Goal: Task Accomplishment & Management: Use online tool/utility

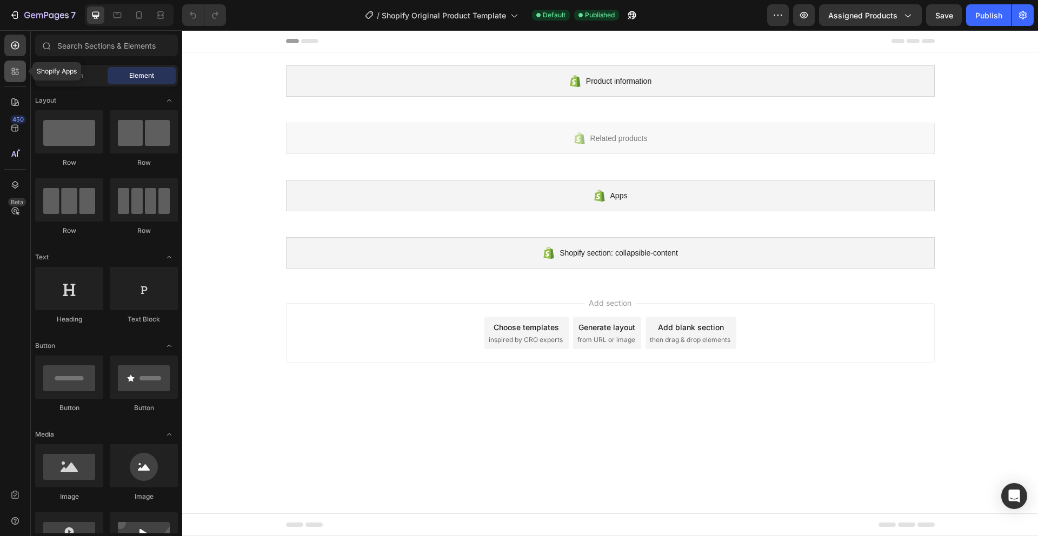
click at [19, 69] on icon at bounding box center [15, 71] width 11 height 11
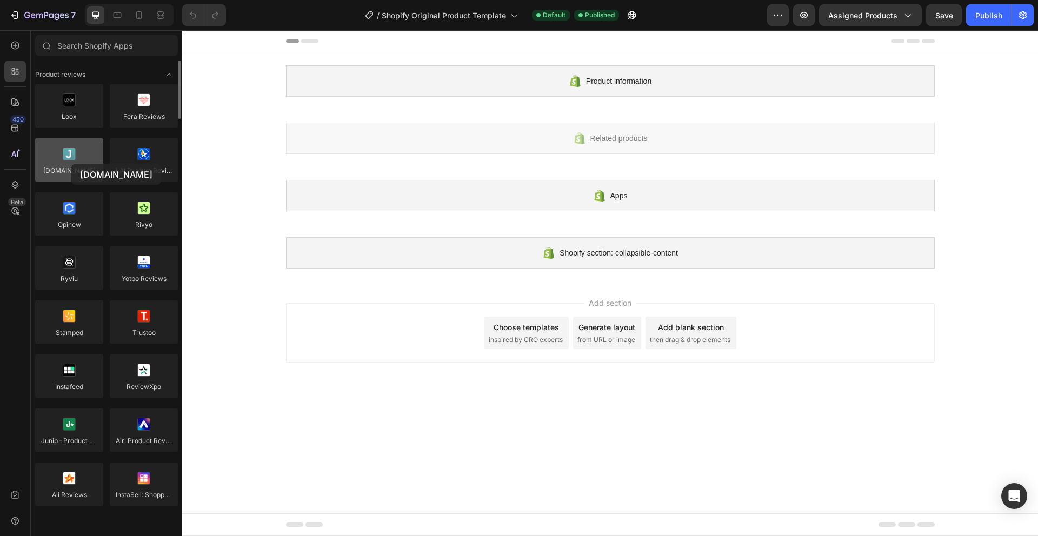
click at [71, 164] on div at bounding box center [69, 159] width 68 height 43
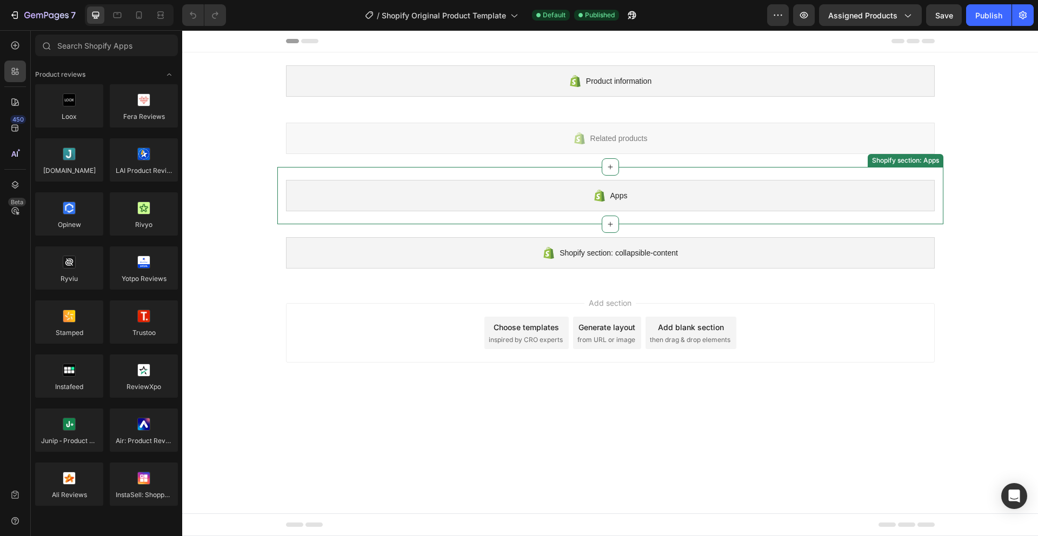
click at [593, 206] on div "Apps" at bounding box center [610, 195] width 649 height 31
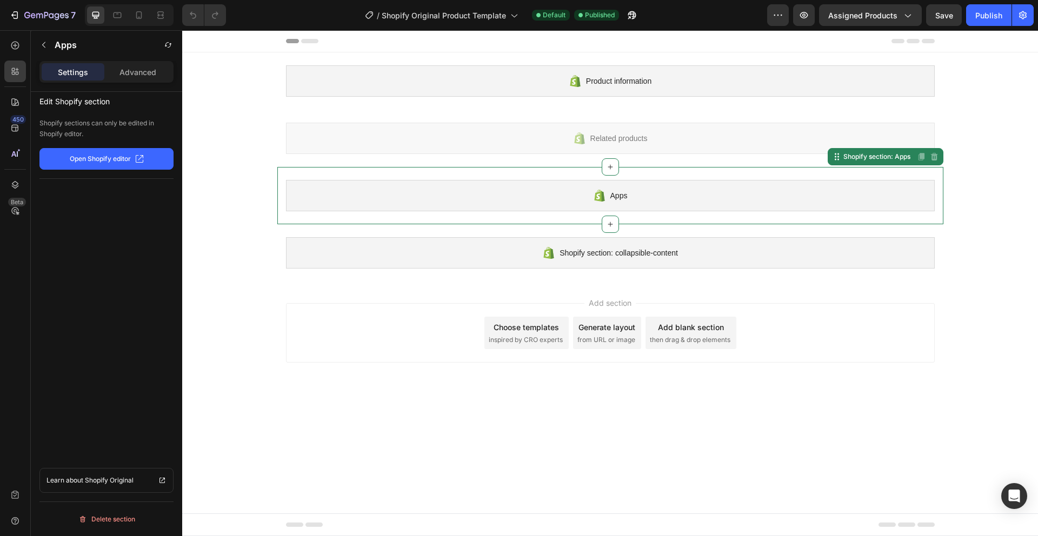
click at [102, 156] on p "Open Shopify editor" at bounding box center [100, 159] width 61 height 10
click at [513, 16] on icon at bounding box center [514, 16] width 6 height 3
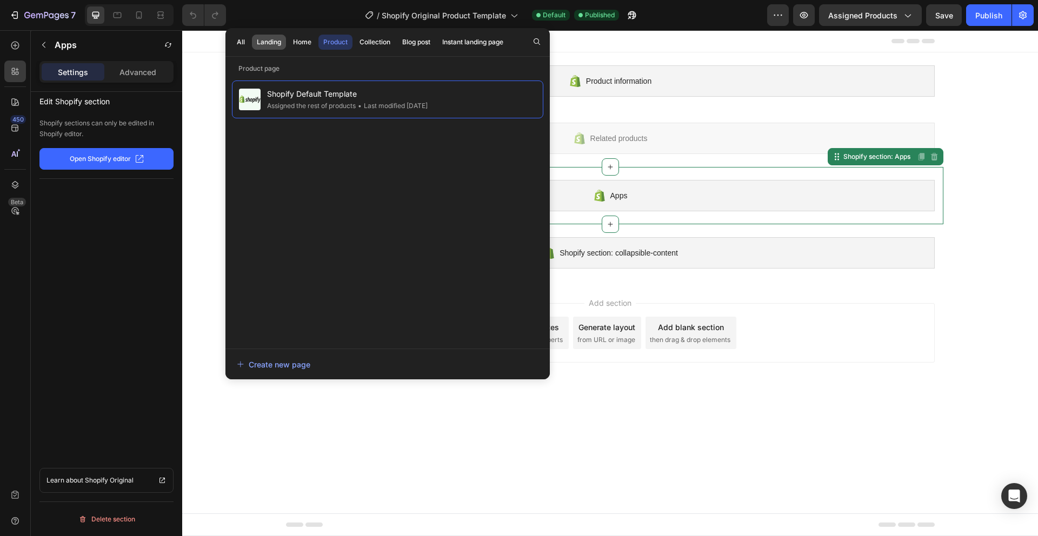
click at [275, 39] on div "Landing" at bounding box center [269, 42] width 24 height 10
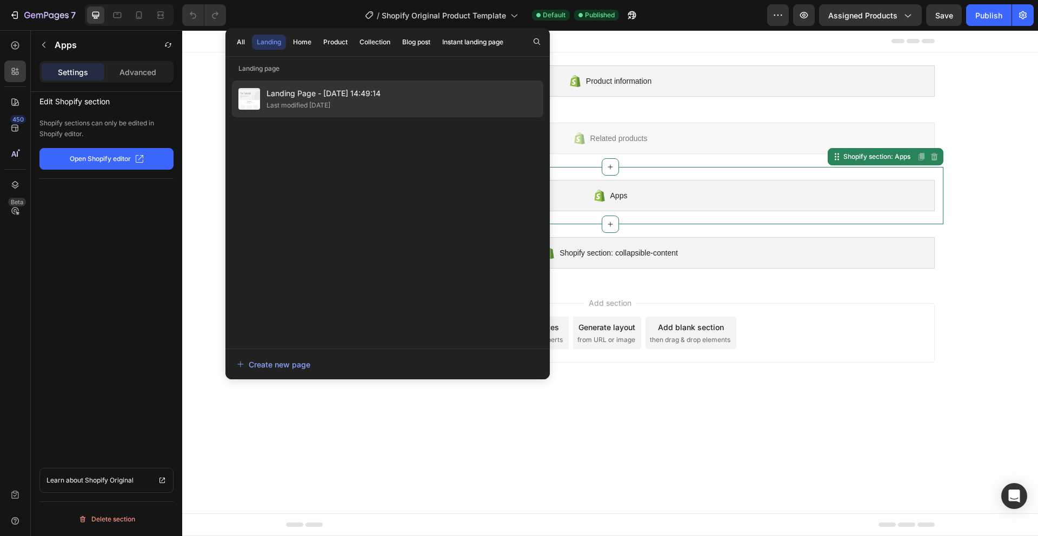
click at [344, 93] on span "Landing Page - [DATE] 14:49:14" at bounding box center [323, 93] width 114 height 13
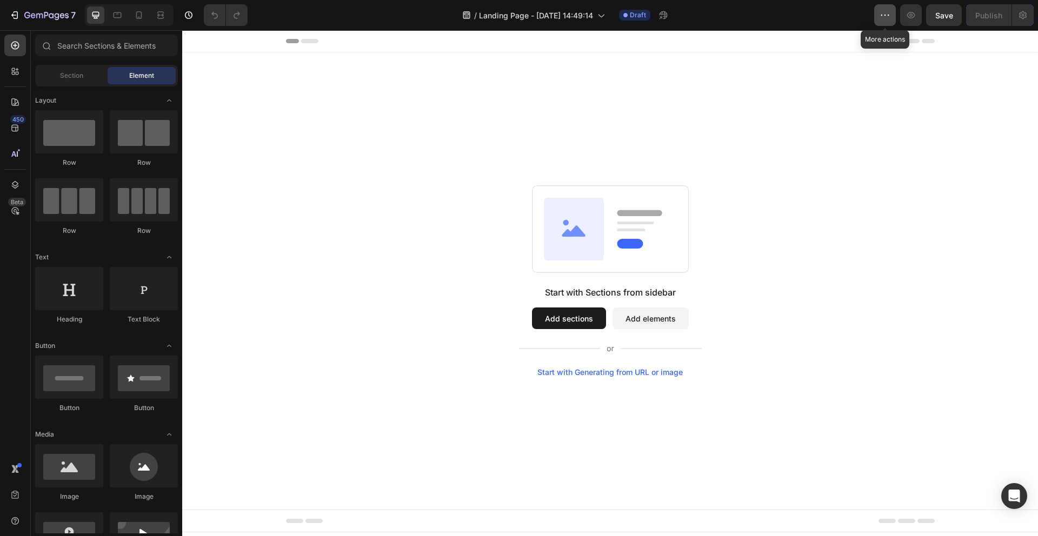
click at [888, 14] on icon "button" at bounding box center [884, 15] width 11 height 11
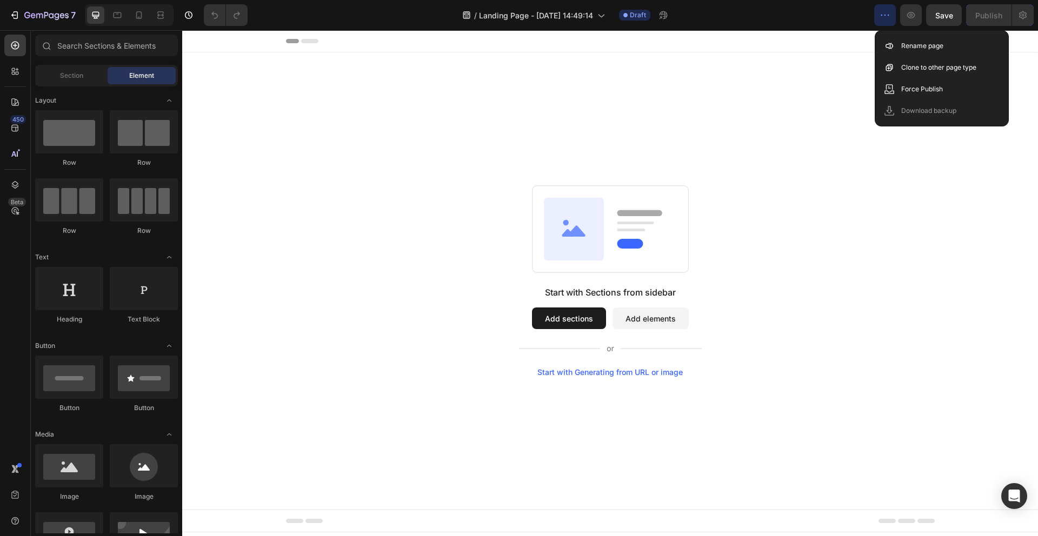
click at [817, 109] on div "Start with Sections from sidebar Add sections Add elements Start with Generatin…" at bounding box center [610, 280] width 856 height 457
click at [597, 18] on icon at bounding box center [600, 15] width 11 height 11
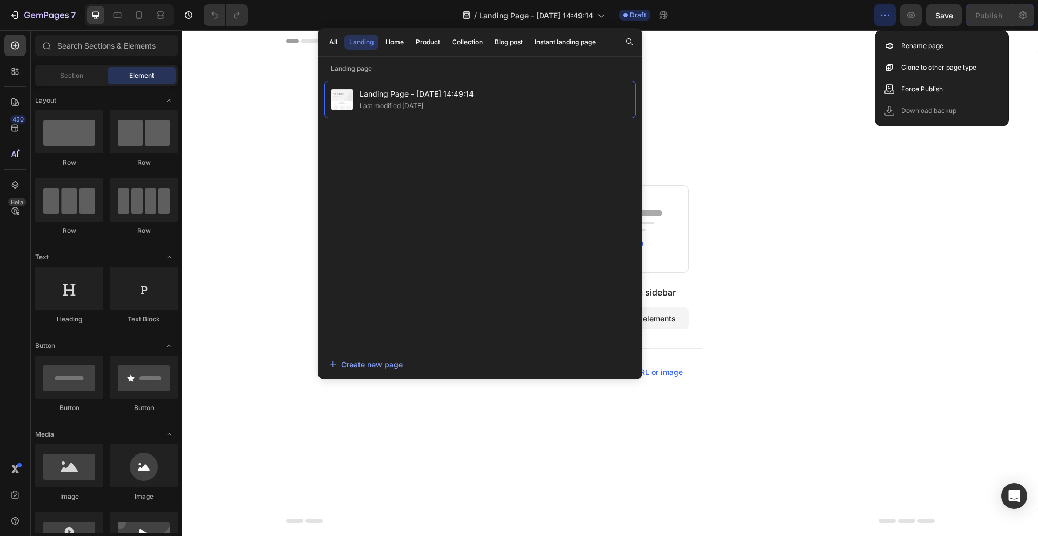
click at [253, 191] on div "Start with Sections from sidebar Add sections Add elements Start with Generatin…" at bounding box center [610, 280] width 778 height 191
click at [18, 6] on button "7" at bounding box center [42, 15] width 76 height 22
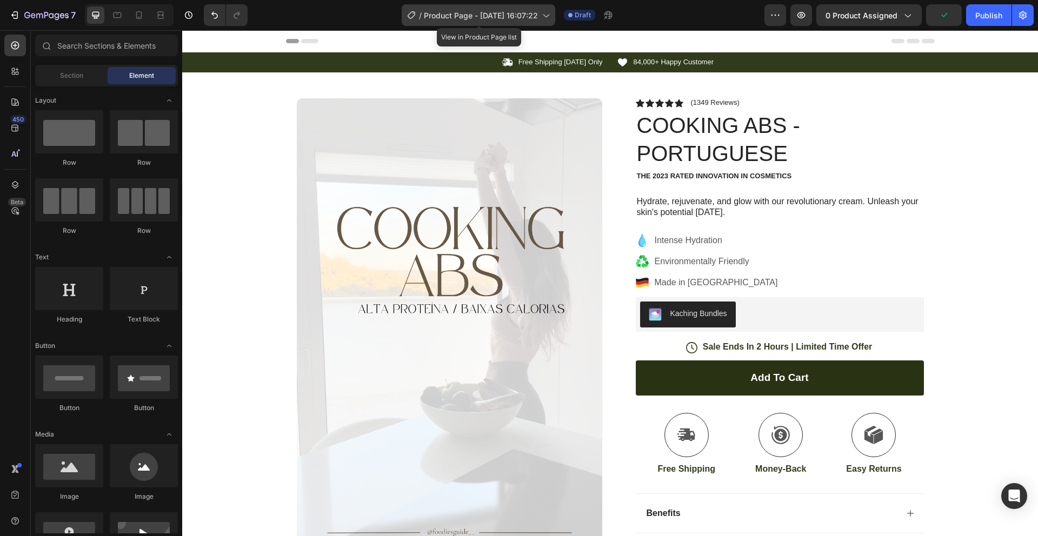
click at [550, 18] on icon at bounding box center [545, 15] width 11 height 11
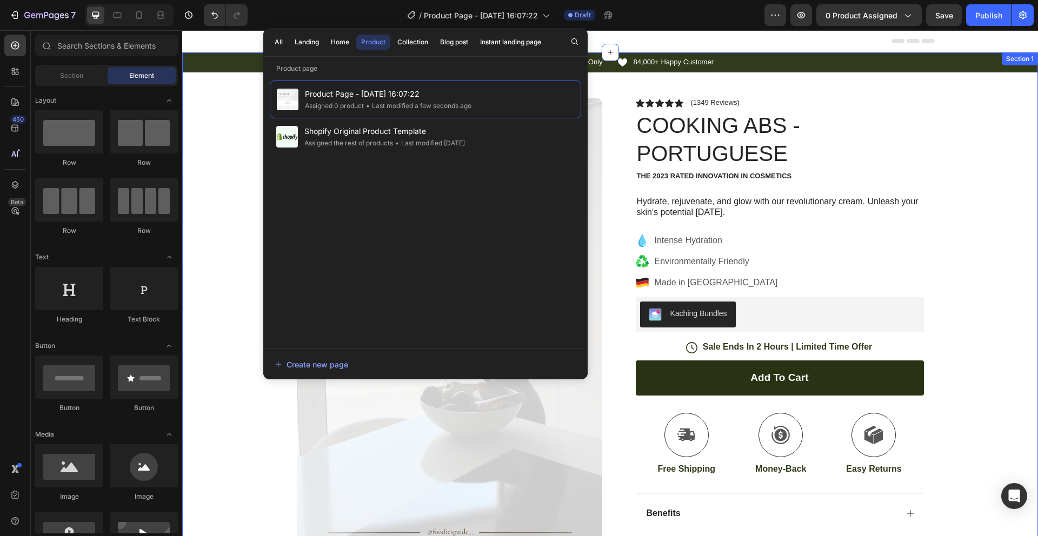
click at [997, 116] on div "Icon Free Shipping [DATE] Only Text Block Row Icon 84,000+ Happy Customer Text …" at bounding box center [610, 417] width 856 height 731
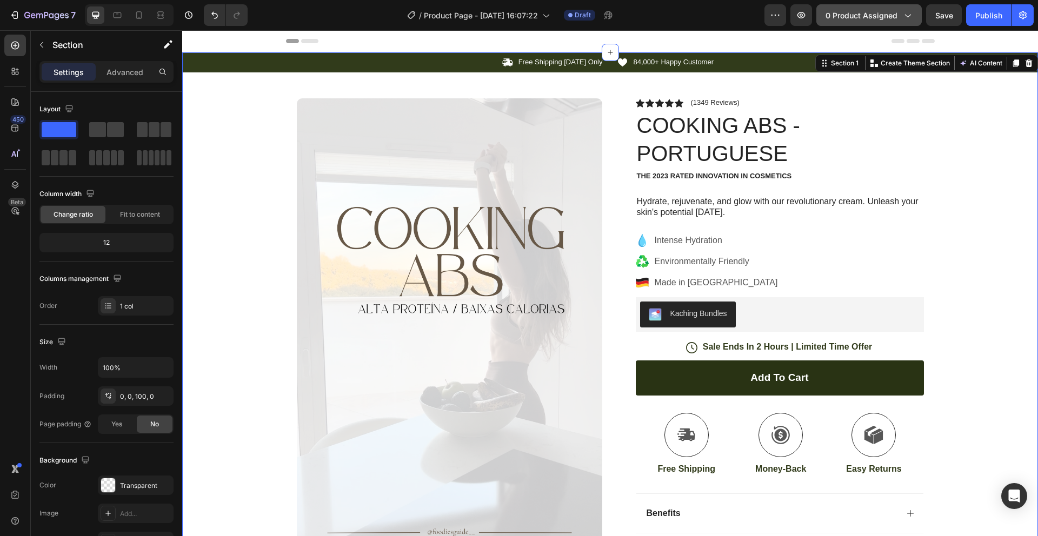
click at [899, 12] on div "0 product assigned" at bounding box center [868, 15] width 87 height 11
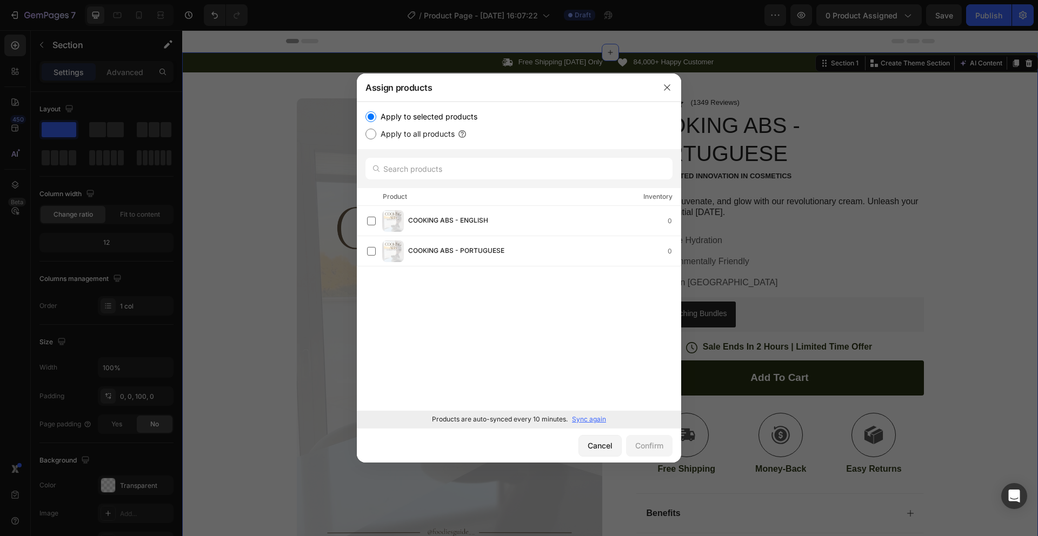
click at [786, 117] on div at bounding box center [519, 268] width 1038 height 536
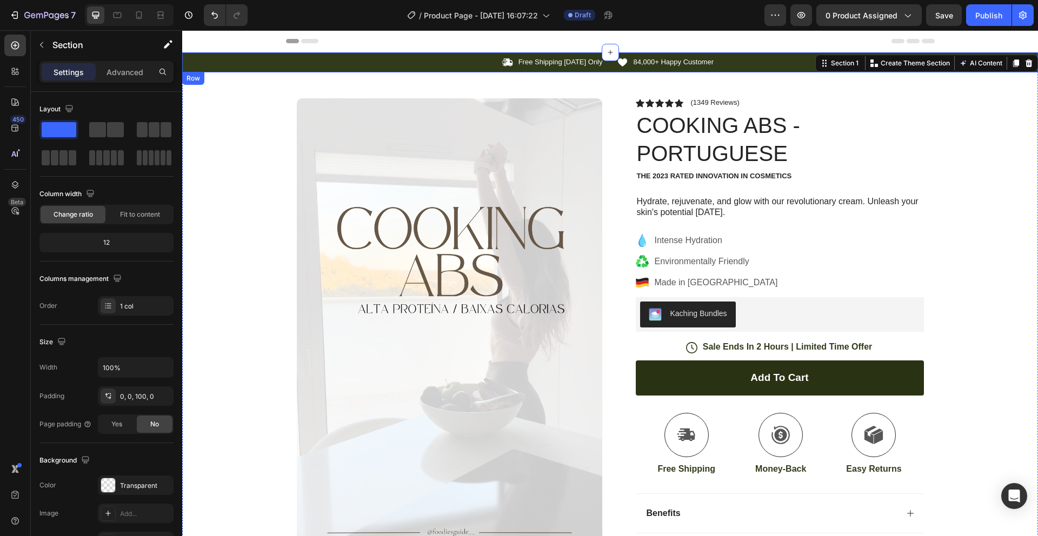
click at [764, 64] on div "Icon 84,000+ Happy Customer Text Block Row" at bounding box center [776, 62] width 318 height 11
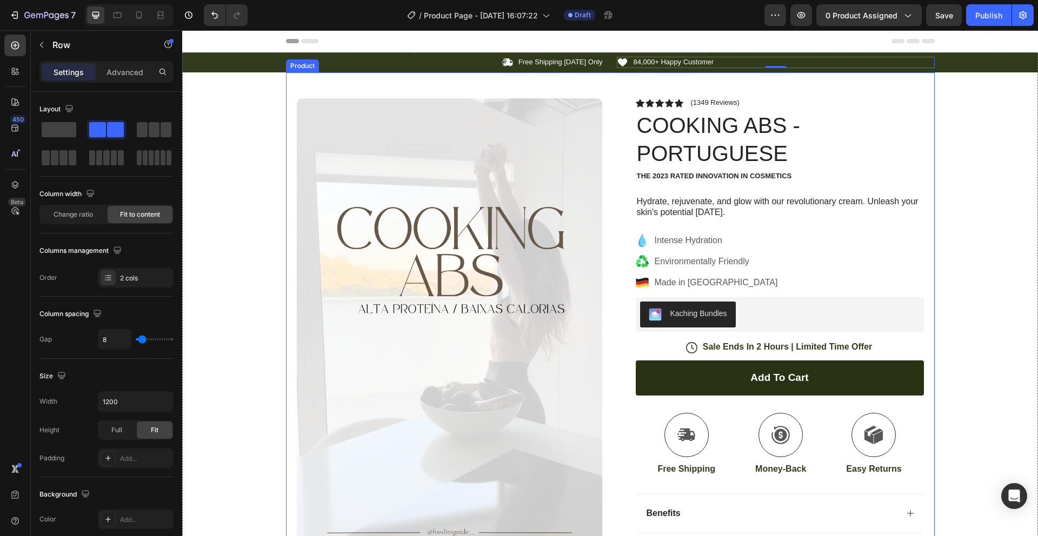
click at [391, 65] on div "Icon Free Shipping [DATE] Only Text Block Row" at bounding box center [445, 62] width 318 height 11
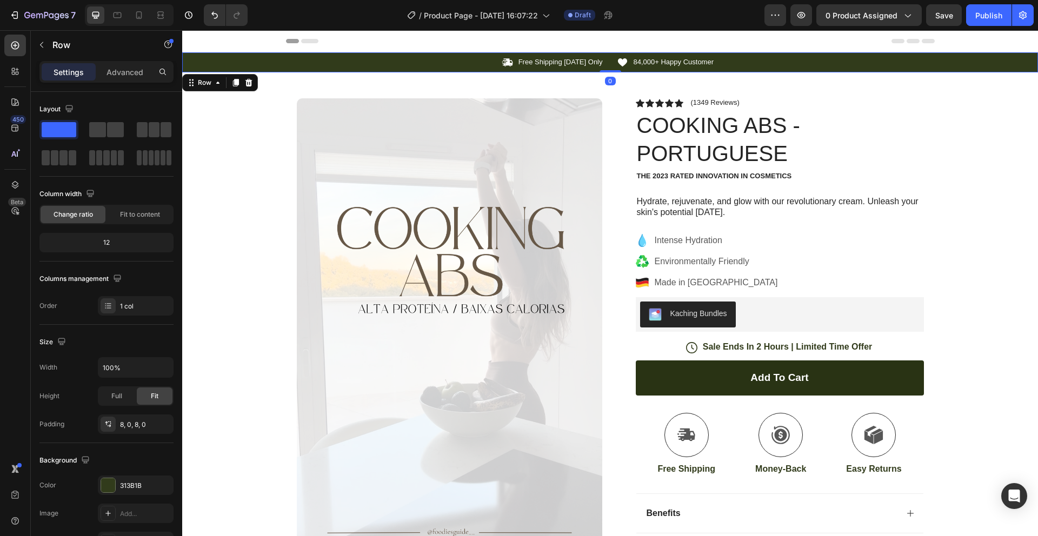
click at [256, 58] on div "Icon Free Shipping [DATE] Only Text Block Row Icon 84,000+ Happy Customer Text …" at bounding box center [610, 62] width 856 height 11
click at [250, 83] on icon at bounding box center [248, 83] width 7 height 8
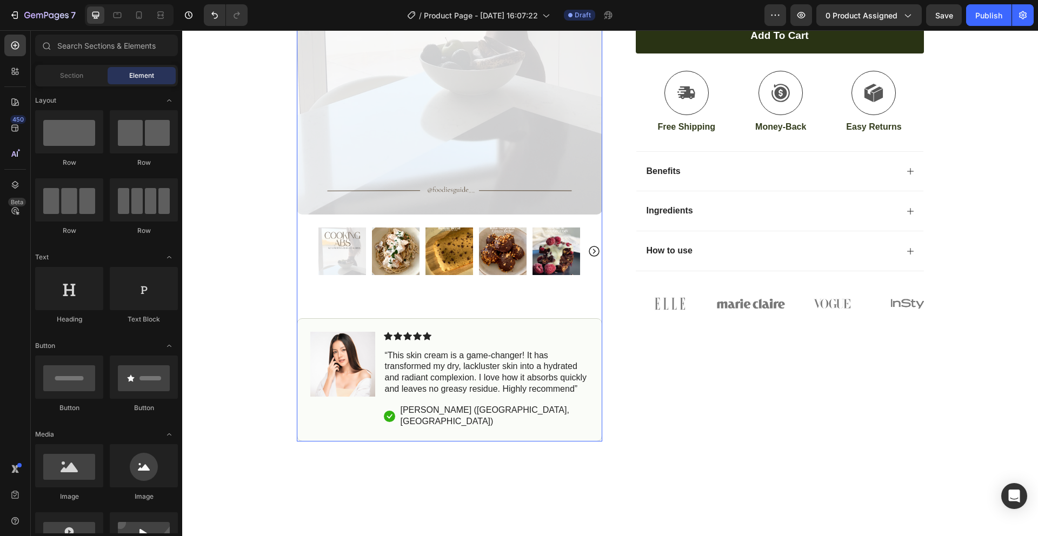
scroll to position [324, 0]
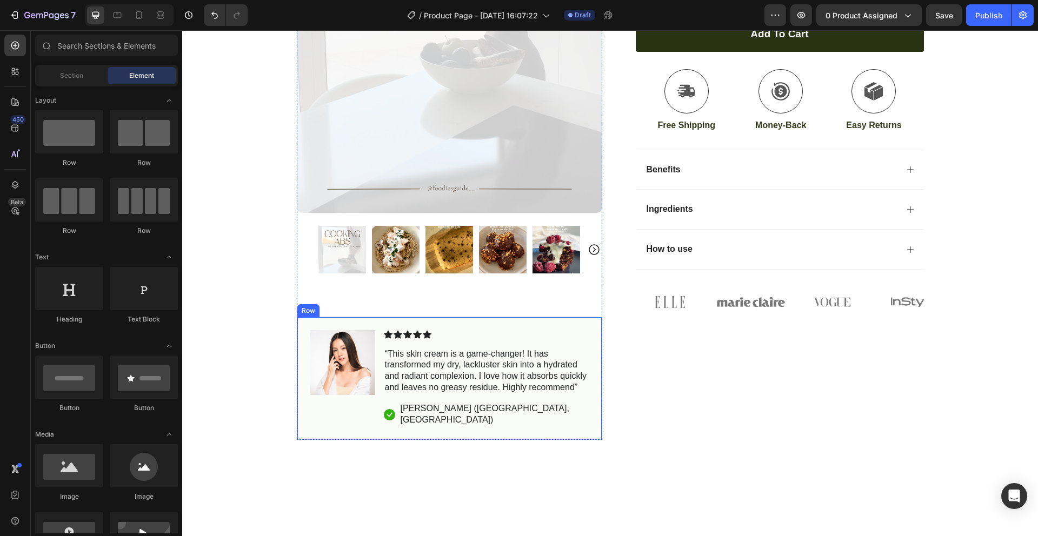
click at [504, 338] on div "Icon Icon Icon Icon Icon" at bounding box center [486, 334] width 205 height 9
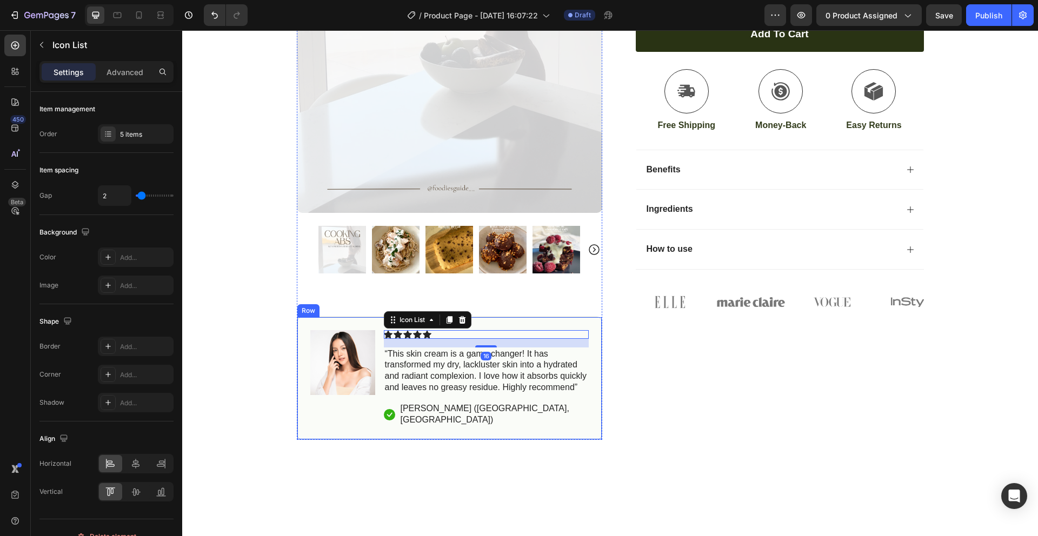
click at [510, 324] on div "Image Icon Icon Icon Icon Icon Icon List 16 “This skin cream is a game-changer!…" at bounding box center [449, 379] width 305 height 124
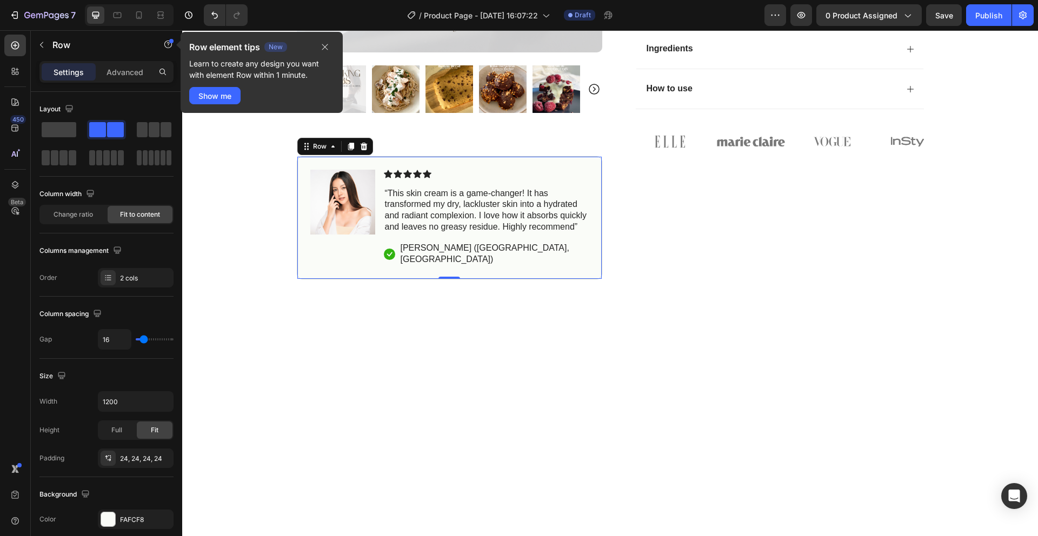
scroll to position [3, 0]
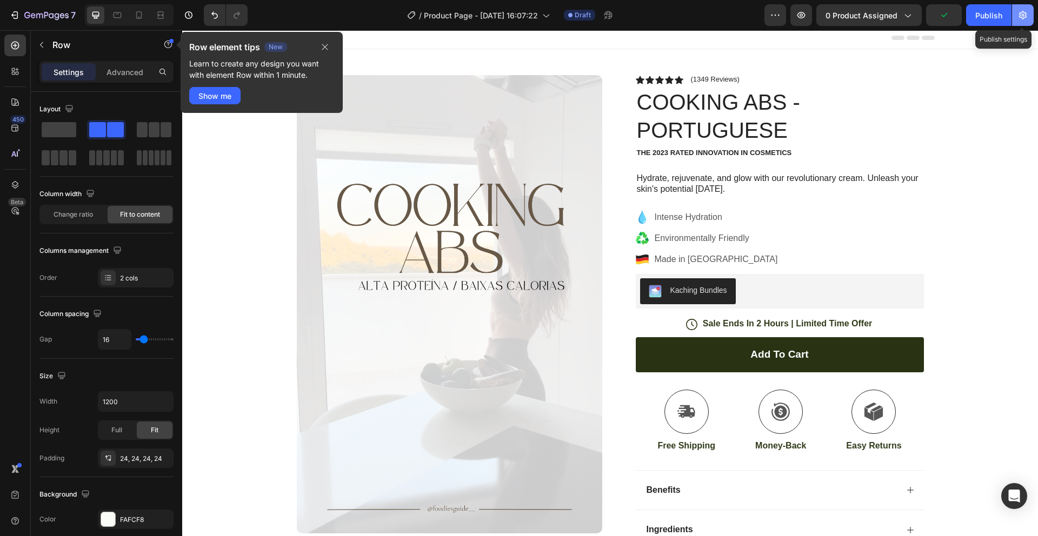
click at [1024, 14] on icon "button" at bounding box center [1022, 15] width 11 height 11
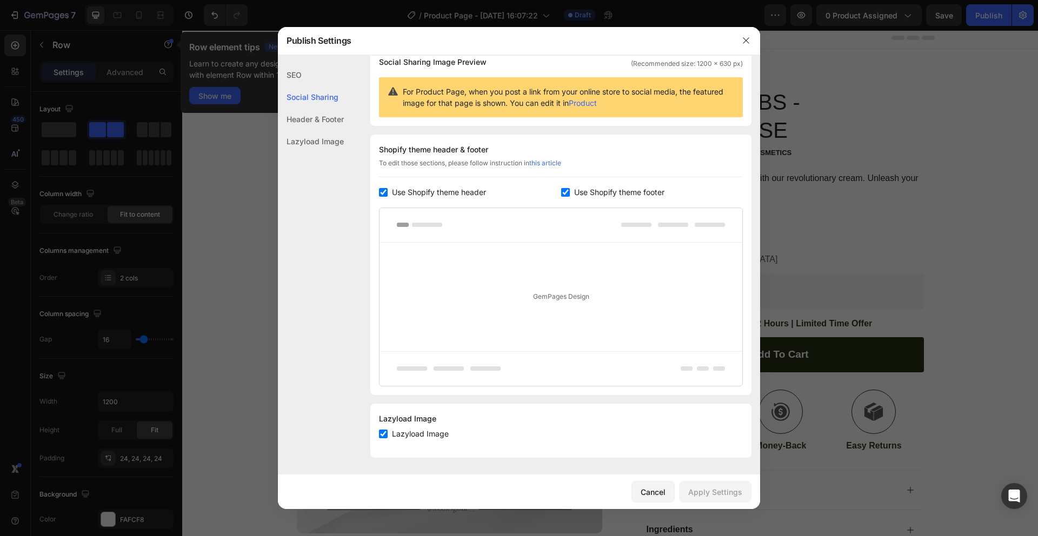
scroll to position [0, 0]
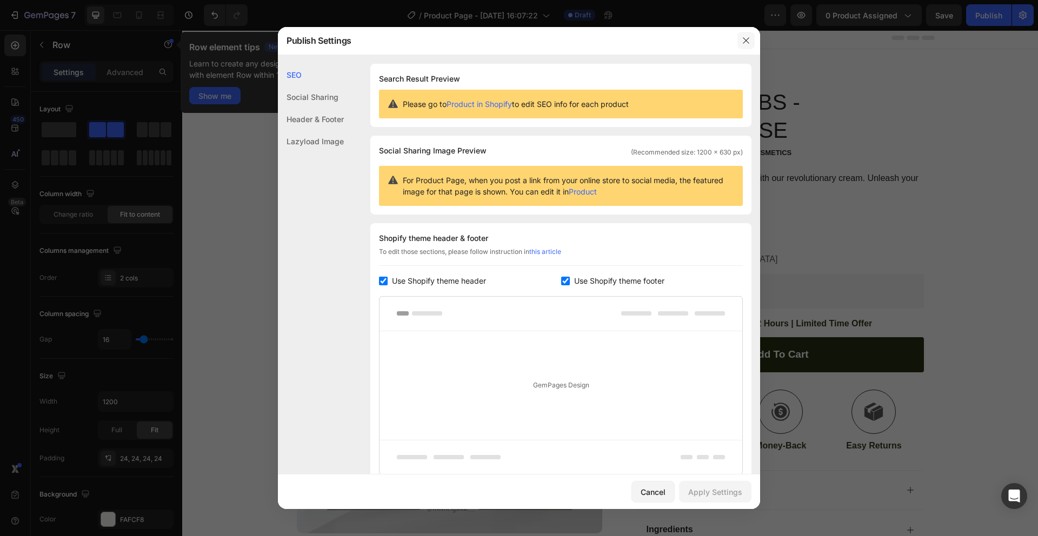
click at [751, 44] on button "button" at bounding box center [745, 40] width 17 height 17
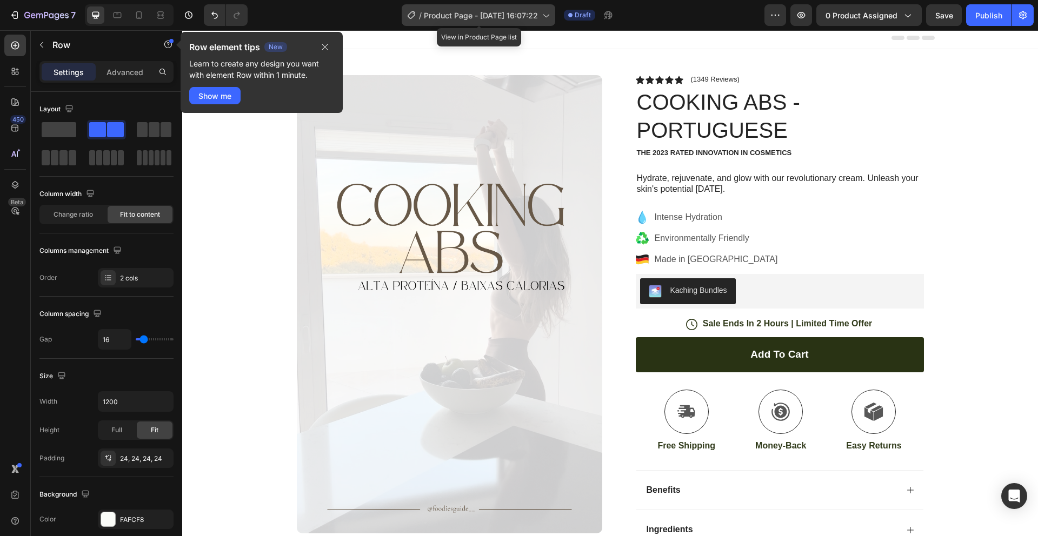
click at [549, 16] on icon at bounding box center [545, 15] width 11 height 11
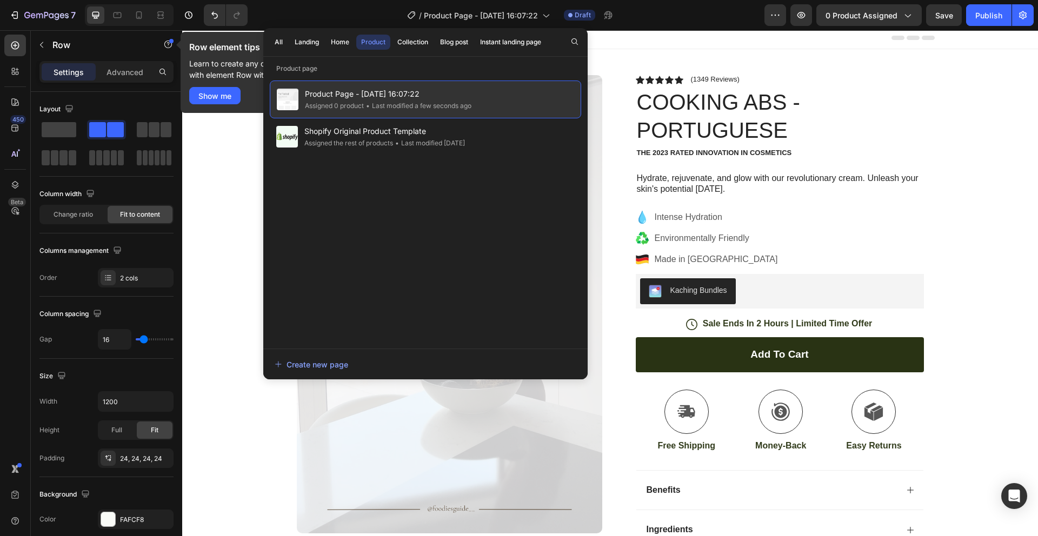
click at [429, 97] on span "Product Page - [DATE] 16:07:22" at bounding box center [388, 94] width 166 height 13
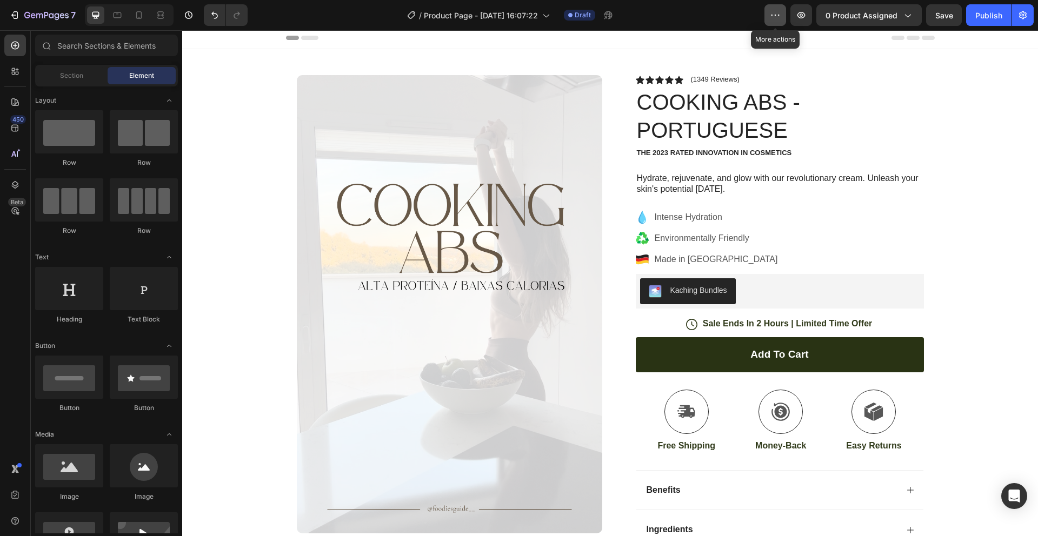
click at [782, 13] on button "button" at bounding box center [775, 15] width 22 height 22
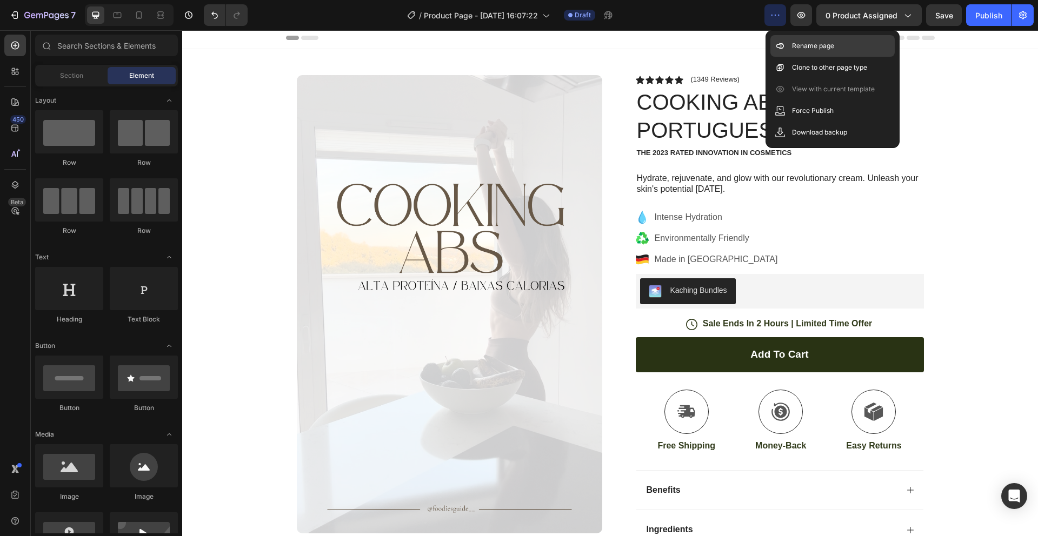
click at [839, 49] on div "Rename page" at bounding box center [832, 46] width 124 height 22
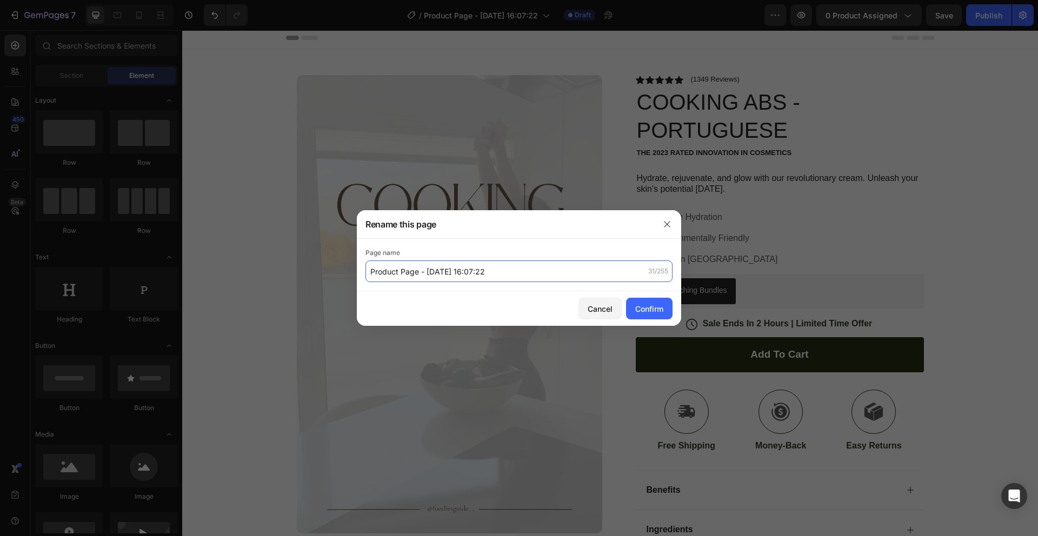
click at [587, 273] on input "Product Page - [DATE] 16:07:22" at bounding box center [518, 272] width 307 height 22
type input "ebook-portugues"
click at [656, 310] on div "Confirm" at bounding box center [649, 308] width 28 height 11
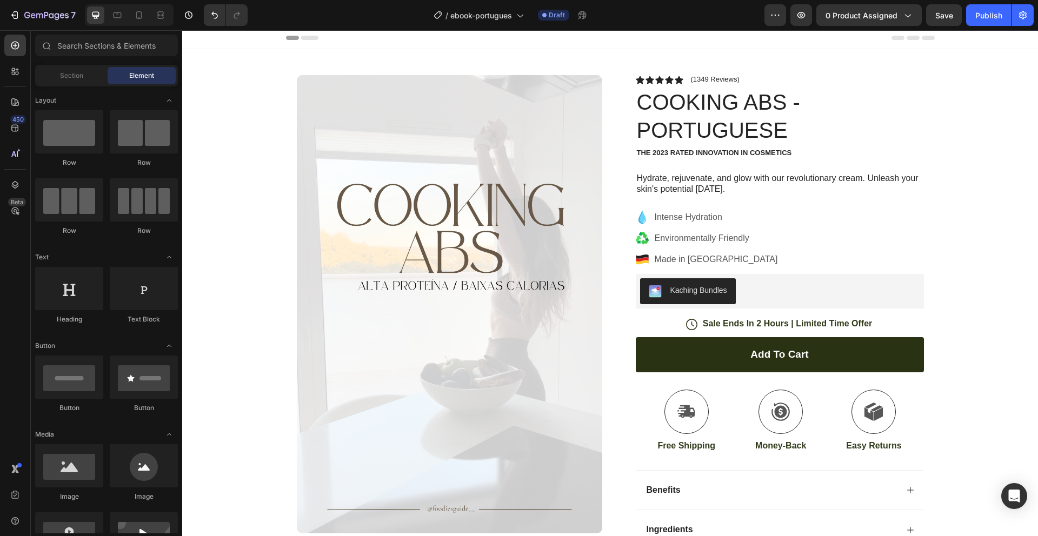
click at [864, 28] on div "7 / ebook-portugues Draft Preview 0 product assigned Save Publish" at bounding box center [519, 15] width 1038 height 31
click at [865, 17] on span "0 product assigned" at bounding box center [861, 15] width 72 height 11
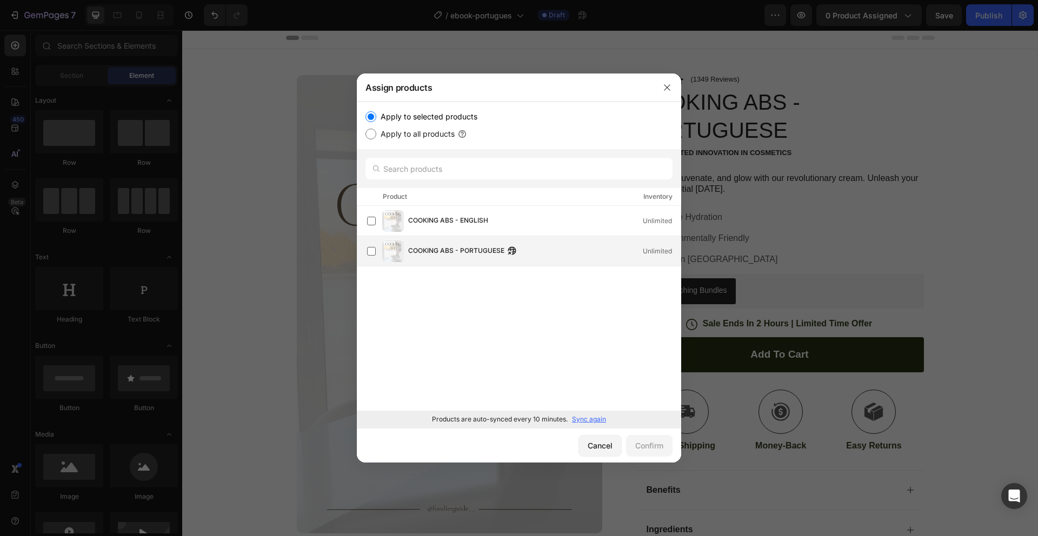
click at [499, 246] on span "COOKING ABS - PORTUGUESE" at bounding box center [456, 251] width 96 height 12
click at [644, 445] on div "Confirm" at bounding box center [649, 445] width 28 height 11
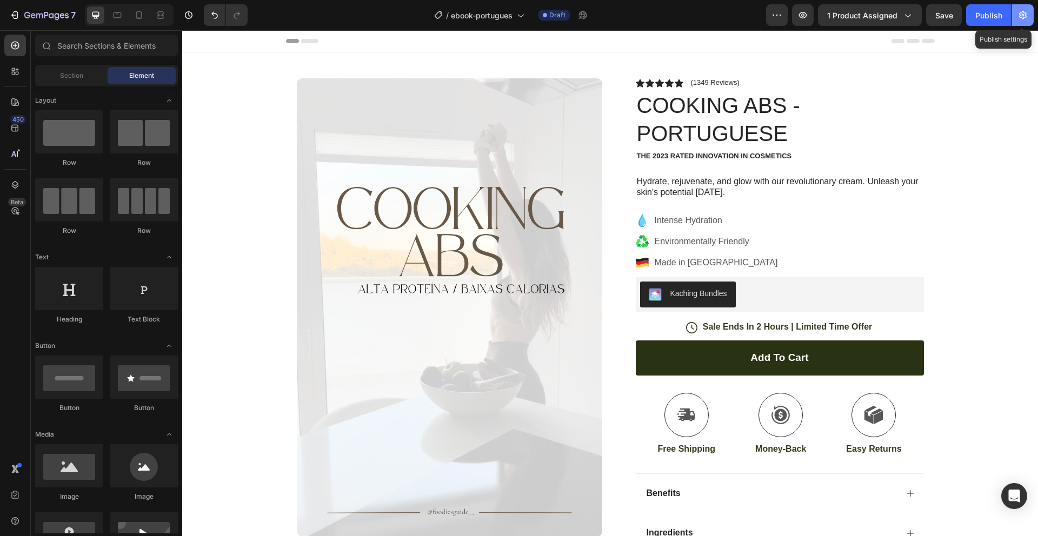
click at [1020, 16] on icon "button" at bounding box center [1022, 15] width 11 height 11
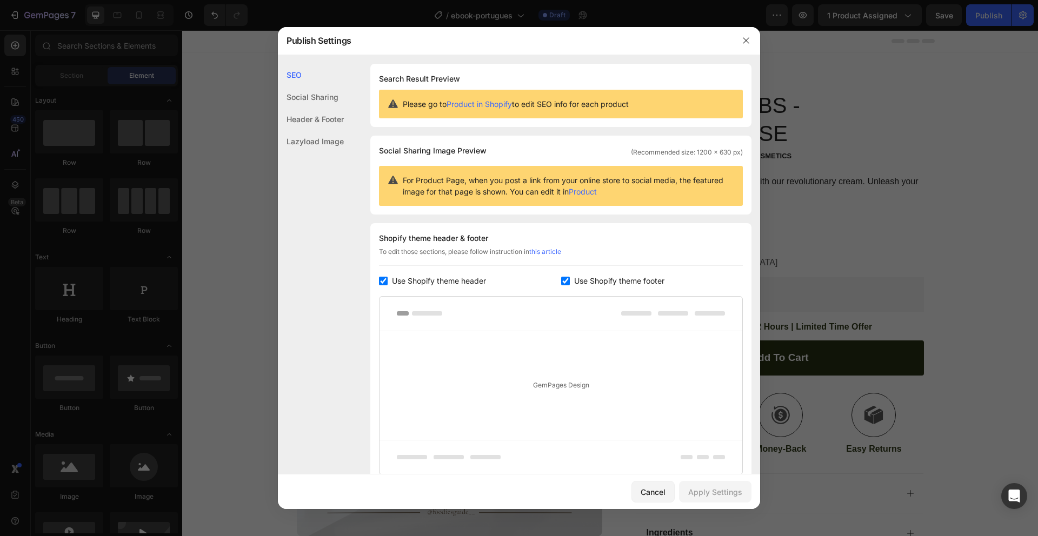
click at [485, 103] on link "Product in Shopify" at bounding box center [478, 103] width 65 height 9
click at [750, 41] on icon "button" at bounding box center [746, 40] width 9 height 9
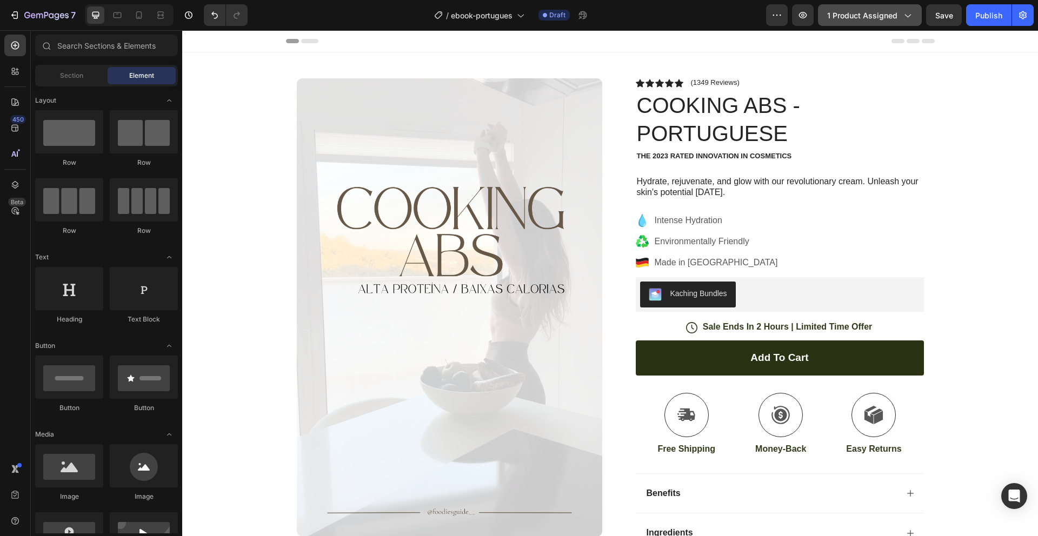
click at [864, 22] on button "1 product assigned" at bounding box center [870, 15] width 104 height 22
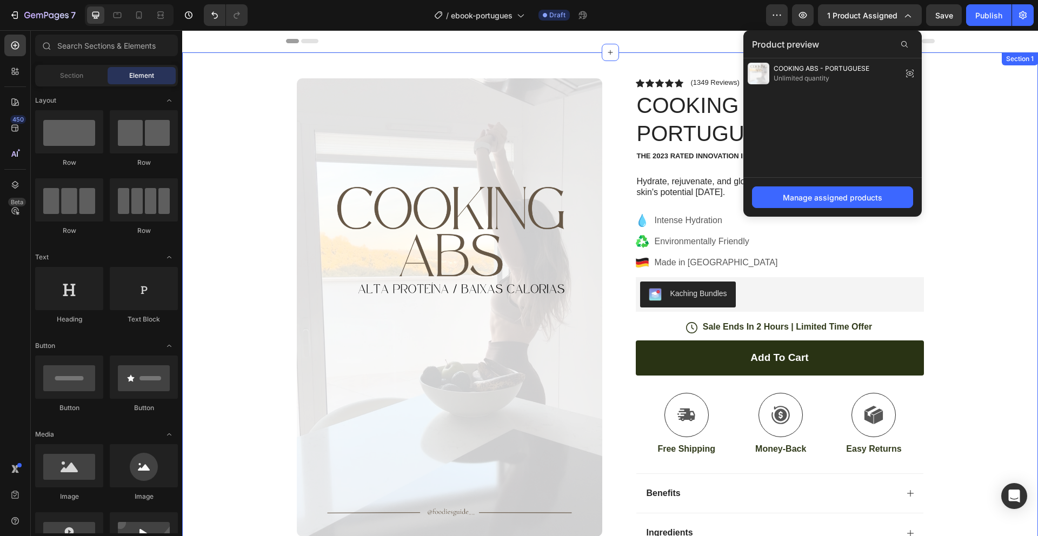
click at [992, 177] on div "Product Images Image Icon Icon Icon Icon Icon Icon List “This skin cream is a g…" at bounding box center [610, 407] width 856 height 711
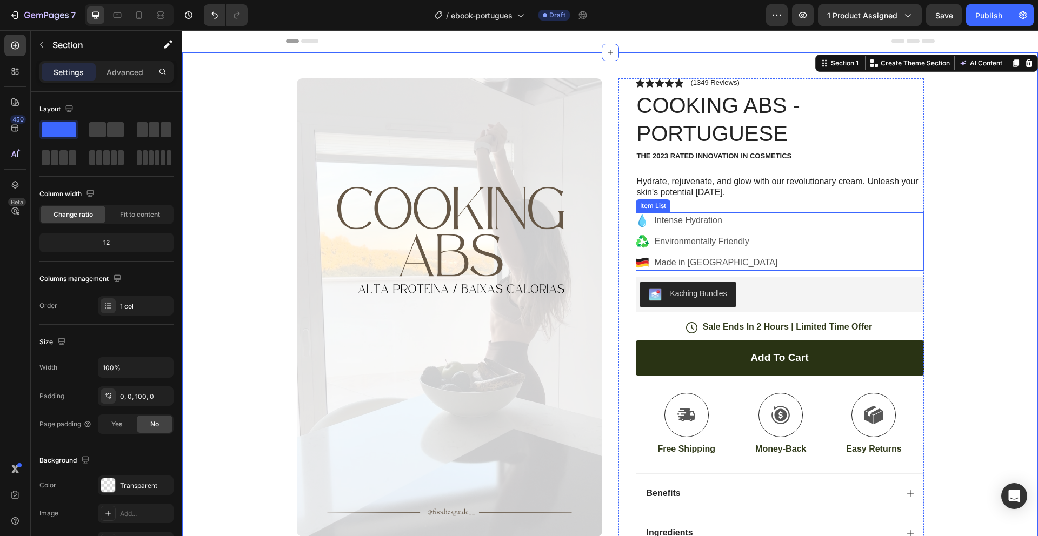
click at [706, 223] on p "Intense Hydration" at bounding box center [715, 220] width 123 height 13
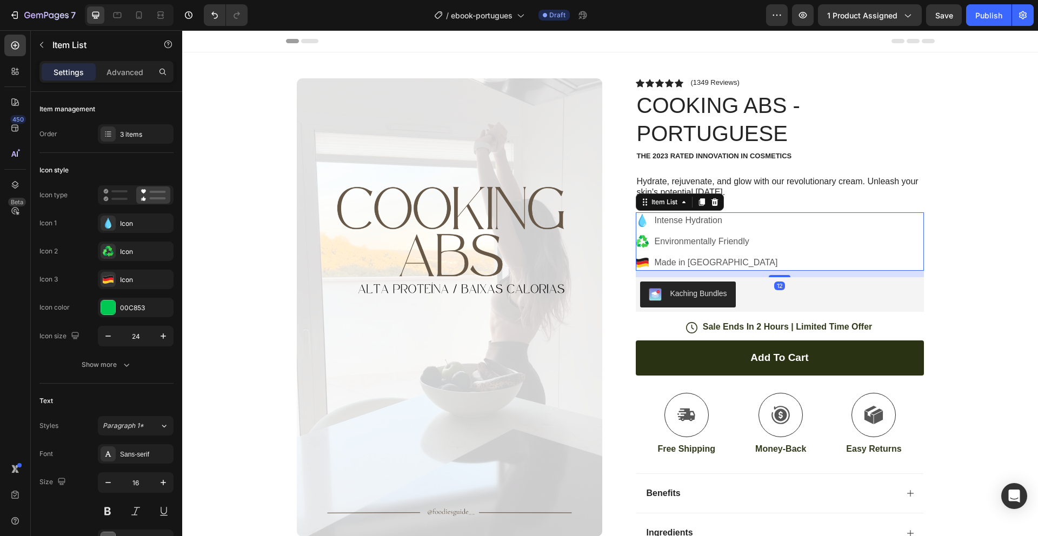
click at [738, 258] on p "Made in [GEOGRAPHIC_DATA]" at bounding box center [715, 262] width 123 height 13
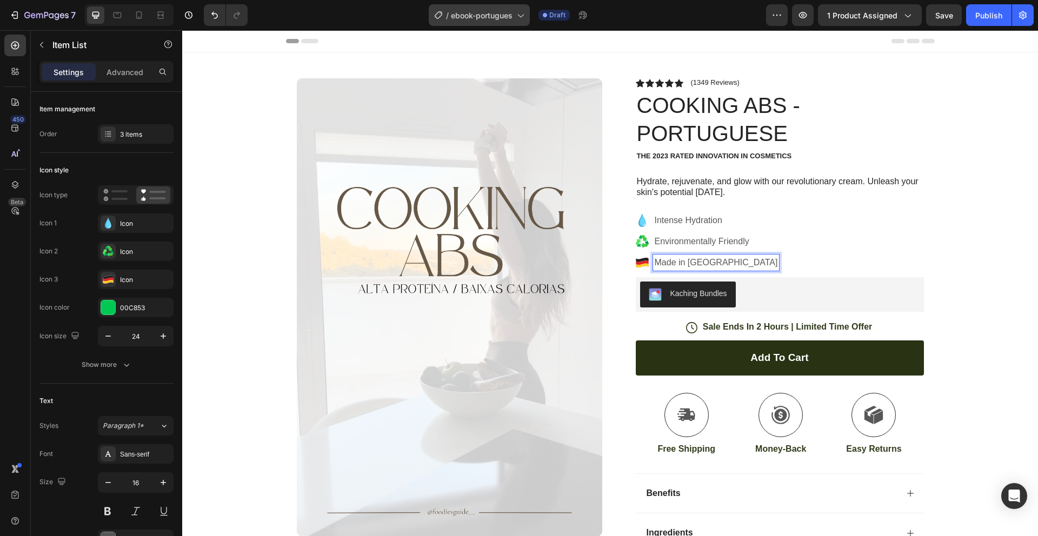
click at [478, 12] on span "ebook-portugues" at bounding box center [482, 15] width 62 height 11
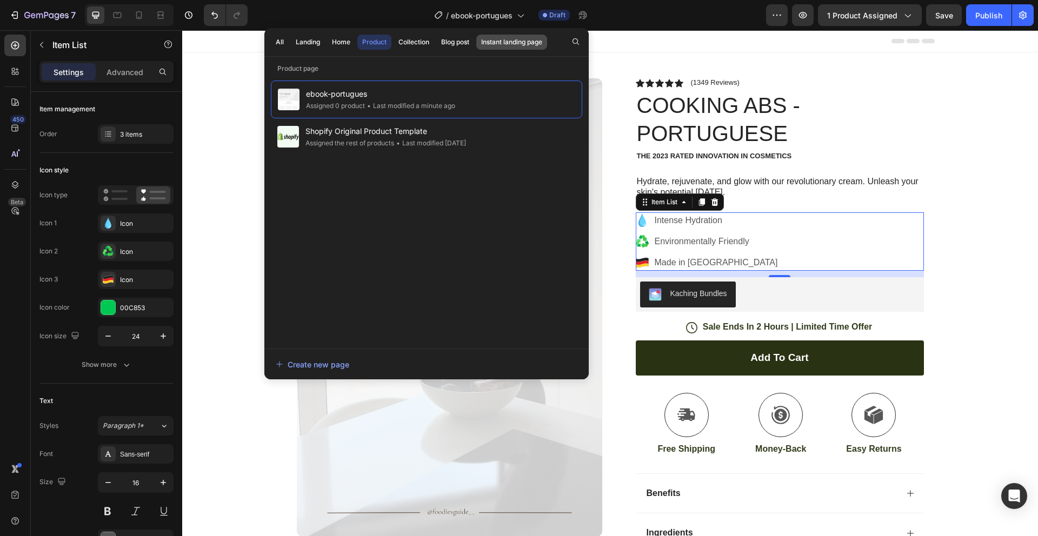
click at [509, 37] on div "Instant landing page" at bounding box center [511, 42] width 61 height 10
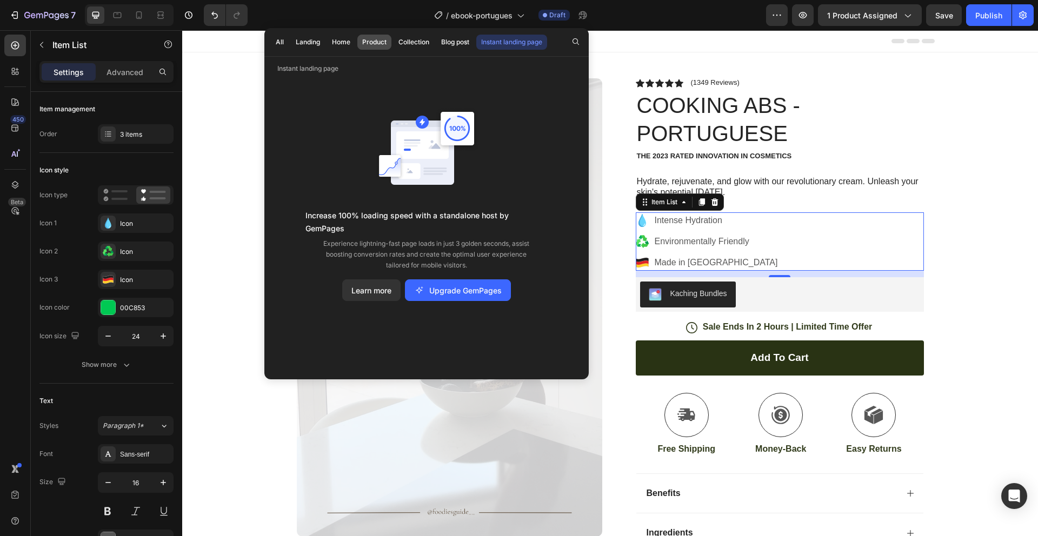
click at [377, 42] on div "Product" at bounding box center [374, 42] width 24 height 10
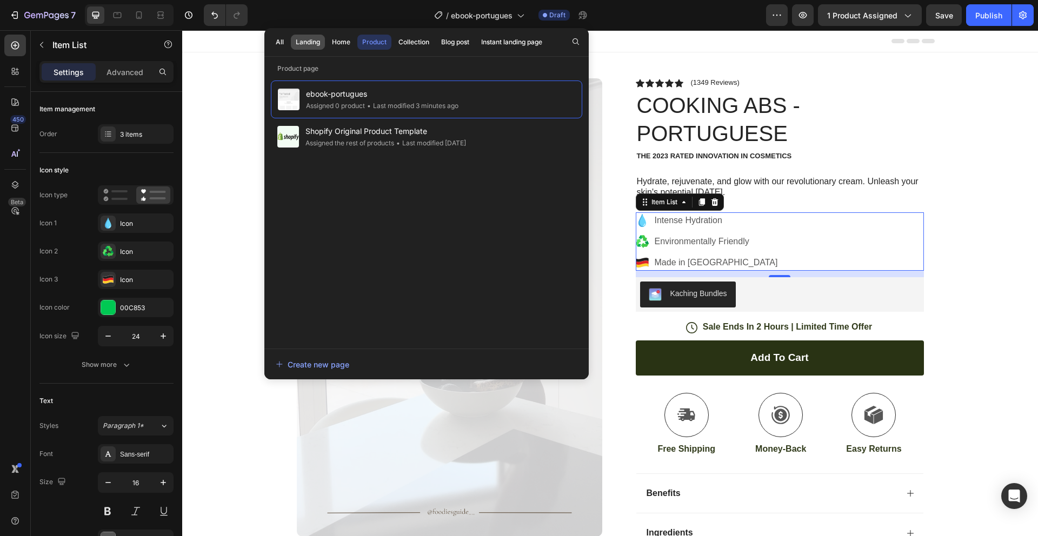
click at [291, 38] on button "Landing" at bounding box center [308, 42] width 34 height 15
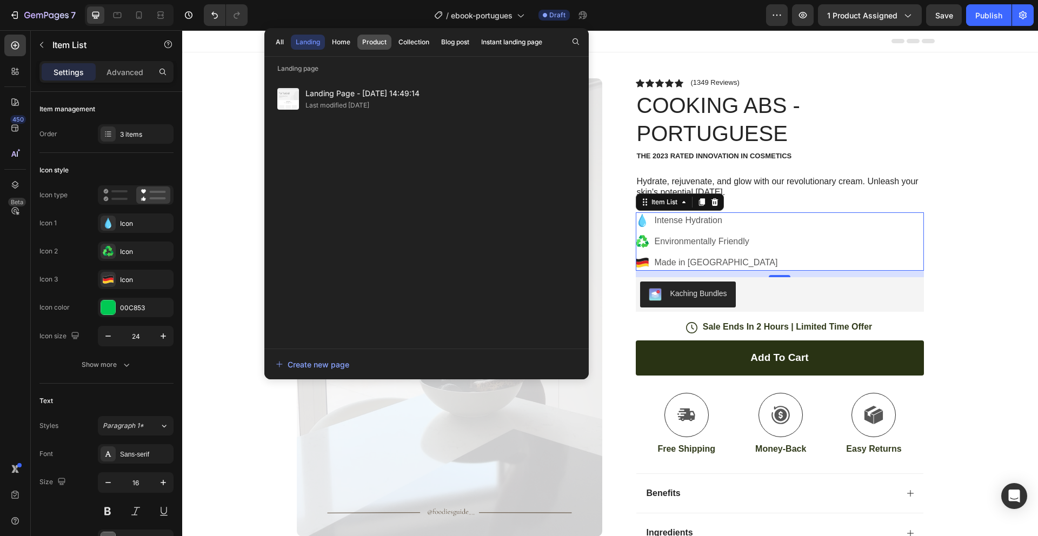
click at [376, 39] on div "Product" at bounding box center [374, 42] width 24 height 10
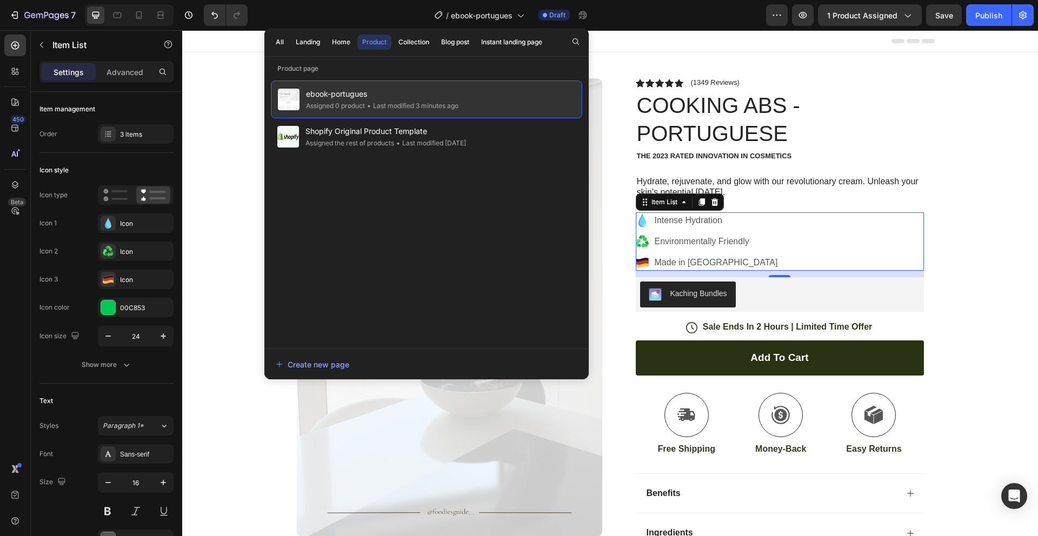
click at [473, 101] on div "ebook-portugues Assigned 0 product • Last modified 3 minutes ago" at bounding box center [426, 100] width 311 height 38
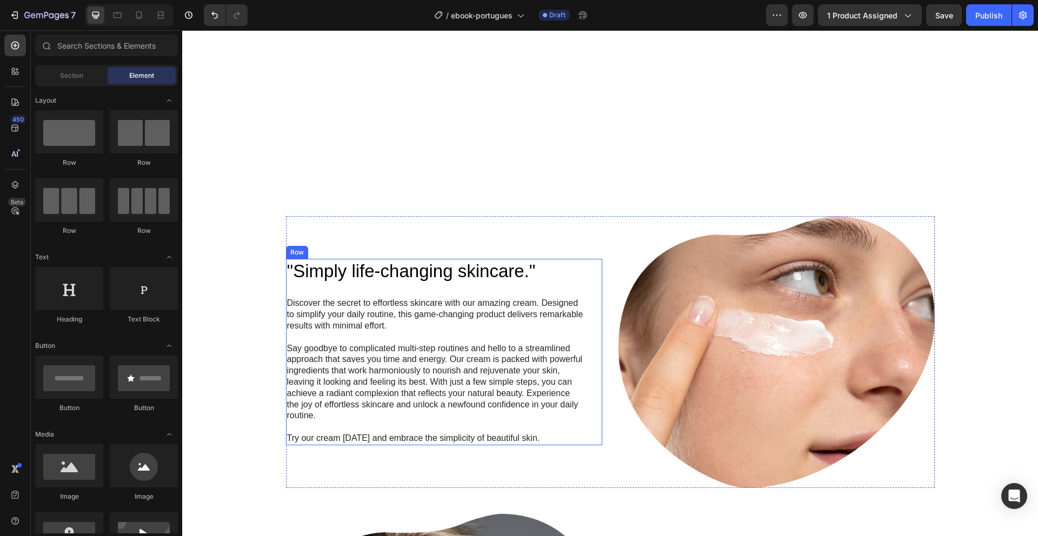
scroll to position [825, 0]
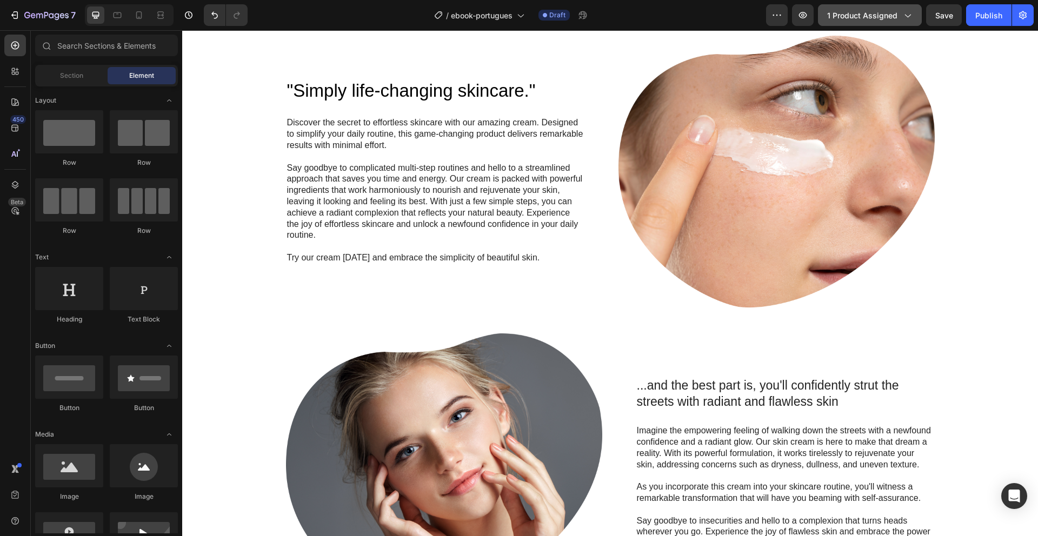
click at [885, 21] on button "1 product assigned" at bounding box center [870, 15] width 104 height 22
click at [524, 26] on div "/ ebook-portugues" at bounding box center [479, 15] width 101 height 26
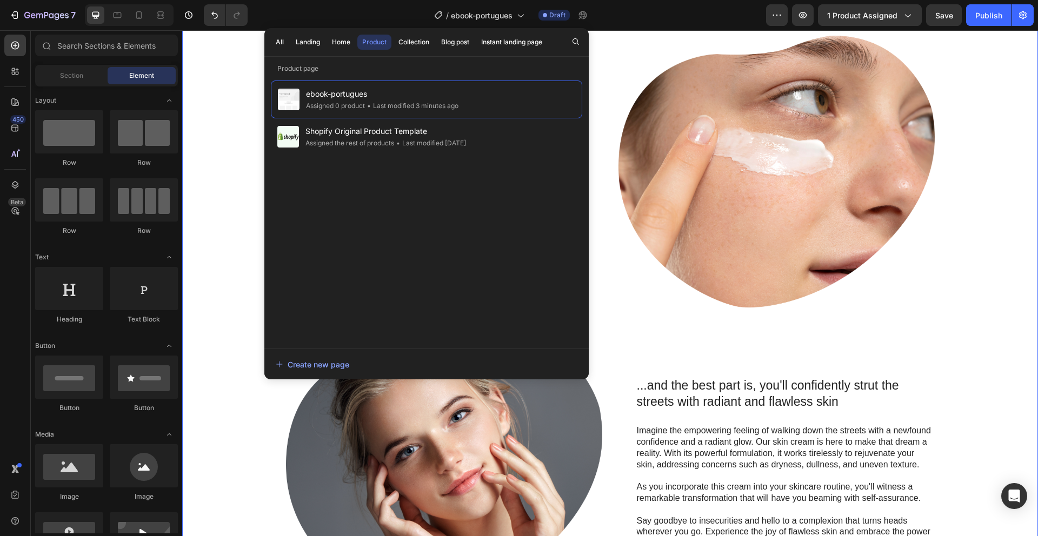
click at [957, 233] on div ""Simply life-changing skincare." Heading Discover the secret to effortless skin…" at bounding box center [610, 321] width 834 height 570
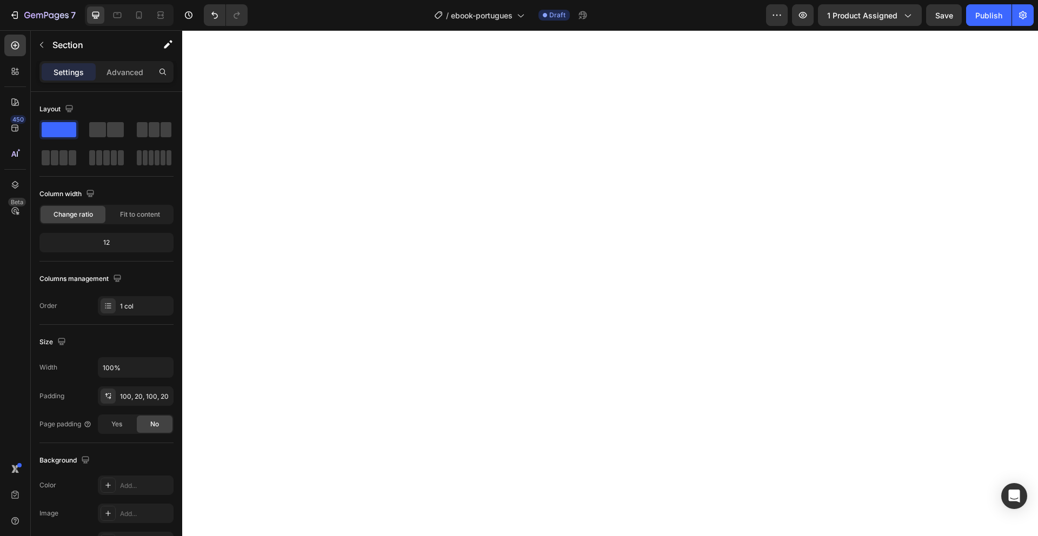
scroll to position [0, 0]
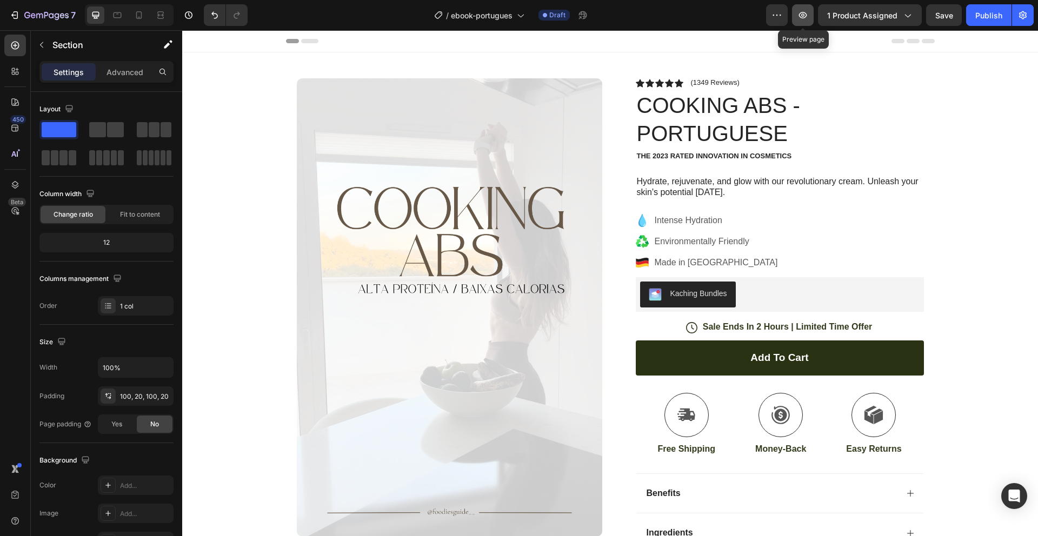
click at [797, 14] on button "button" at bounding box center [803, 15] width 22 height 22
